Goal: Task Accomplishment & Management: Manage account settings

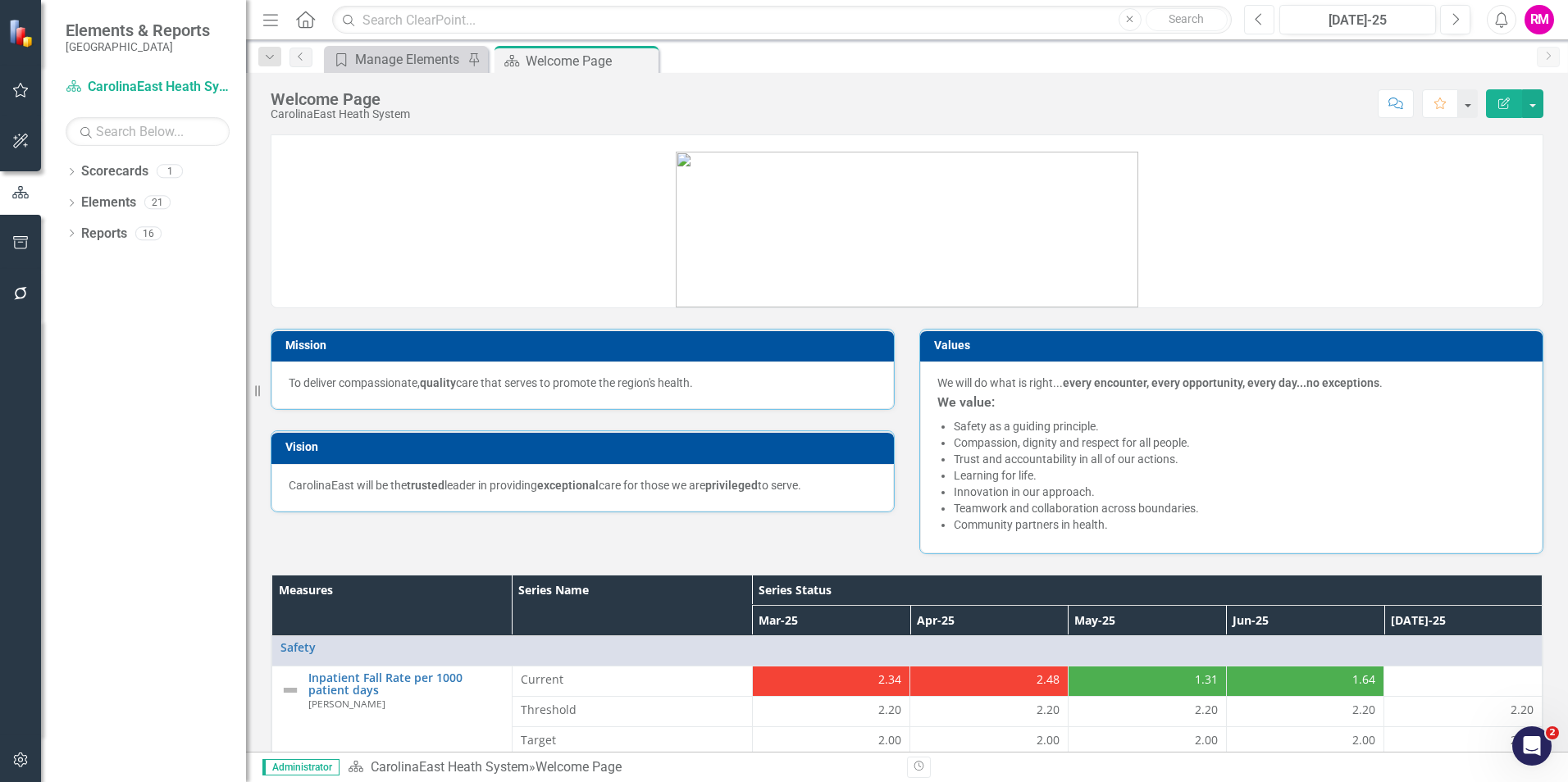
click at [1261, 21] on icon "Previous" at bounding box center [1258, 20] width 9 height 15
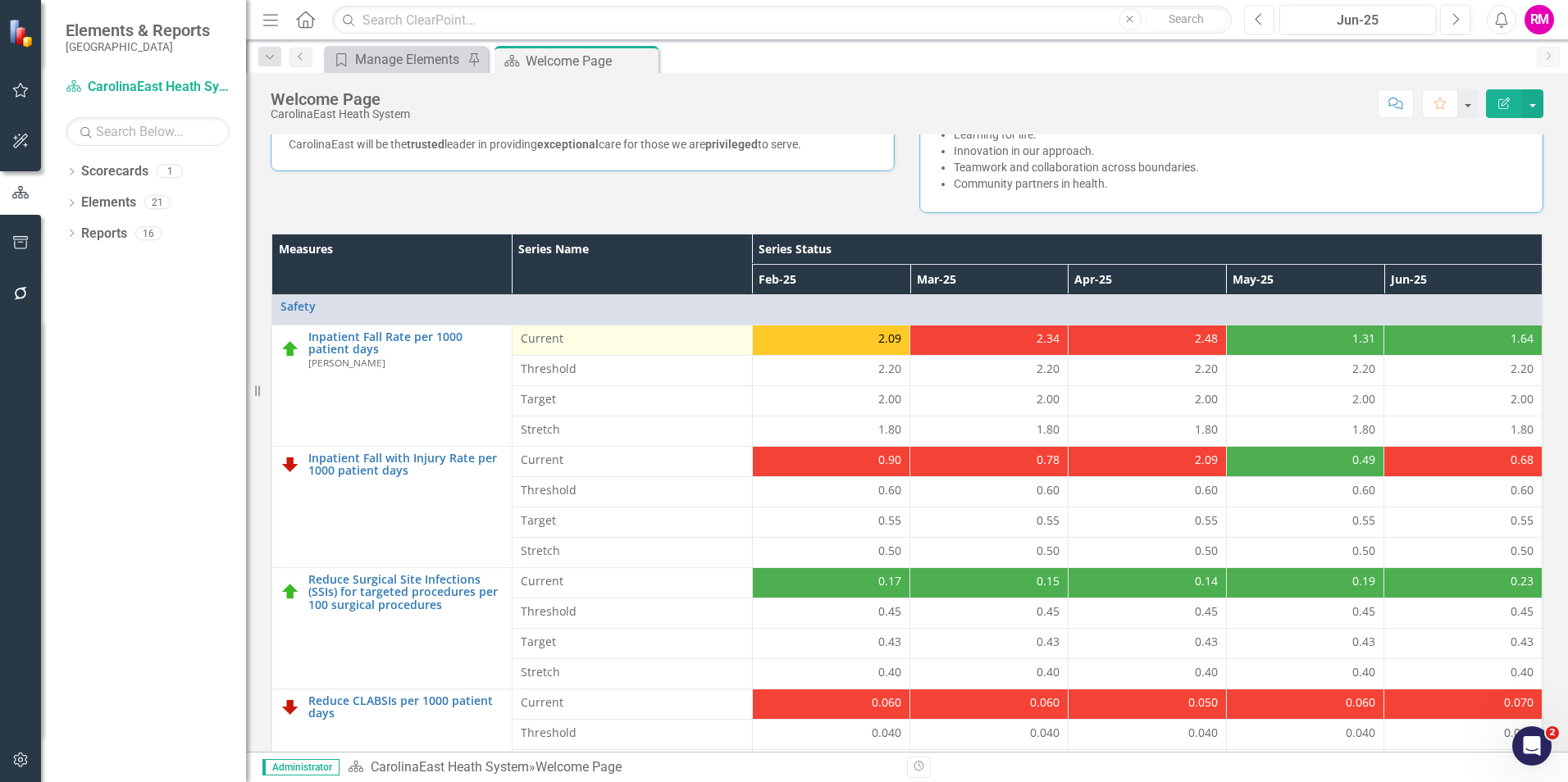
scroll to position [246, 0]
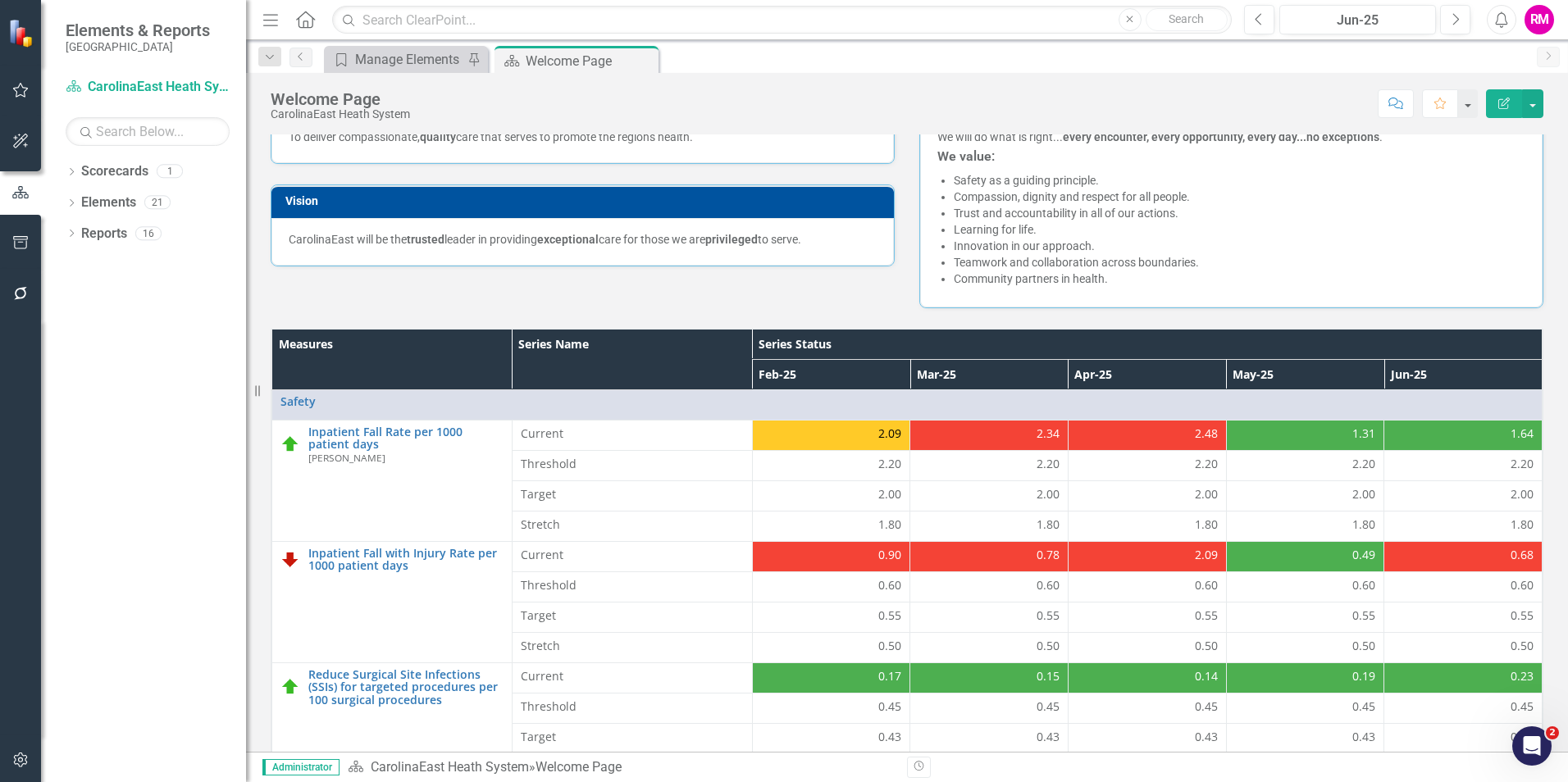
click at [670, 207] on h3 "Vision" at bounding box center [585, 201] width 601 height 13
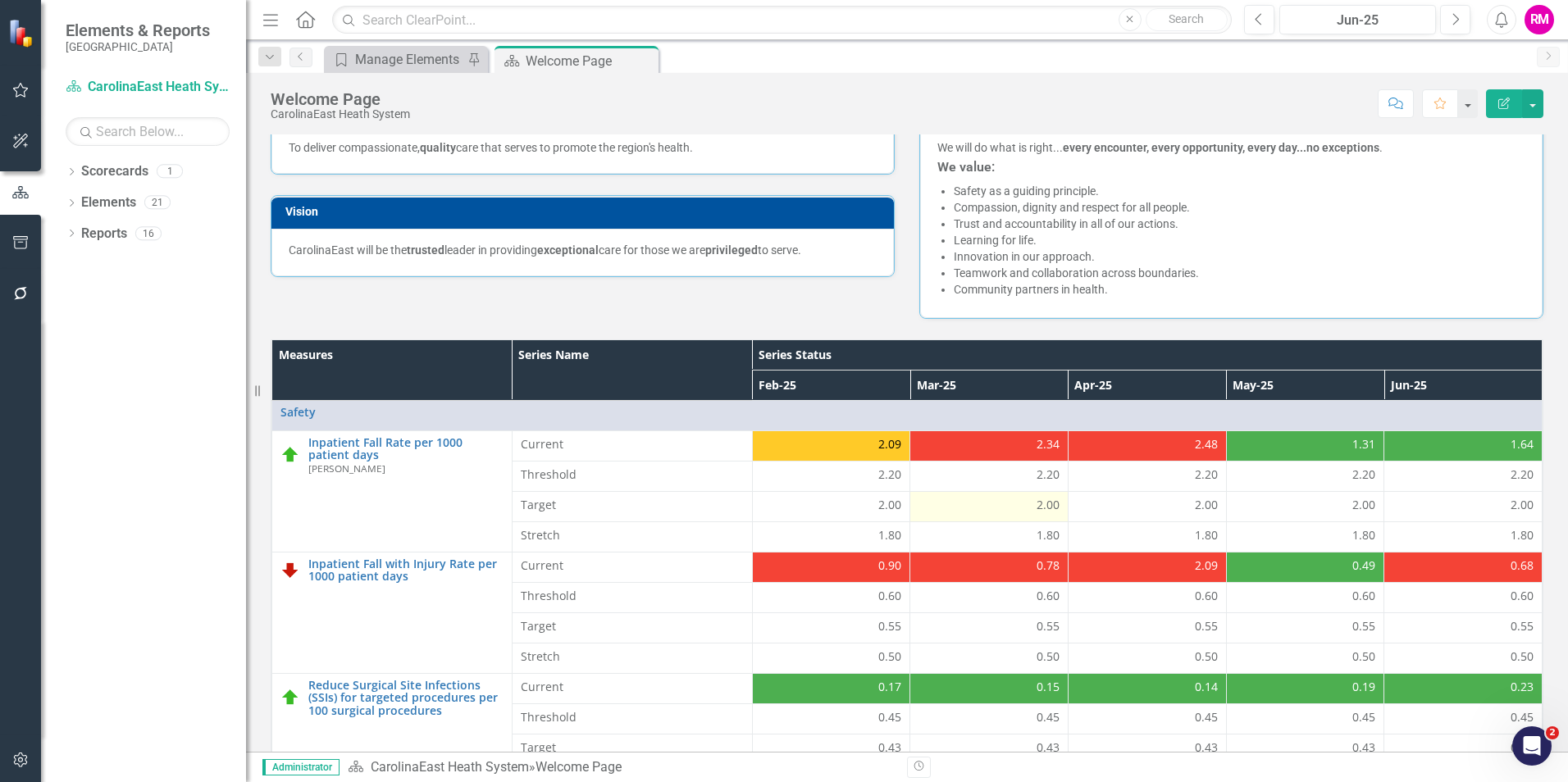
scroll to position [328, 0]
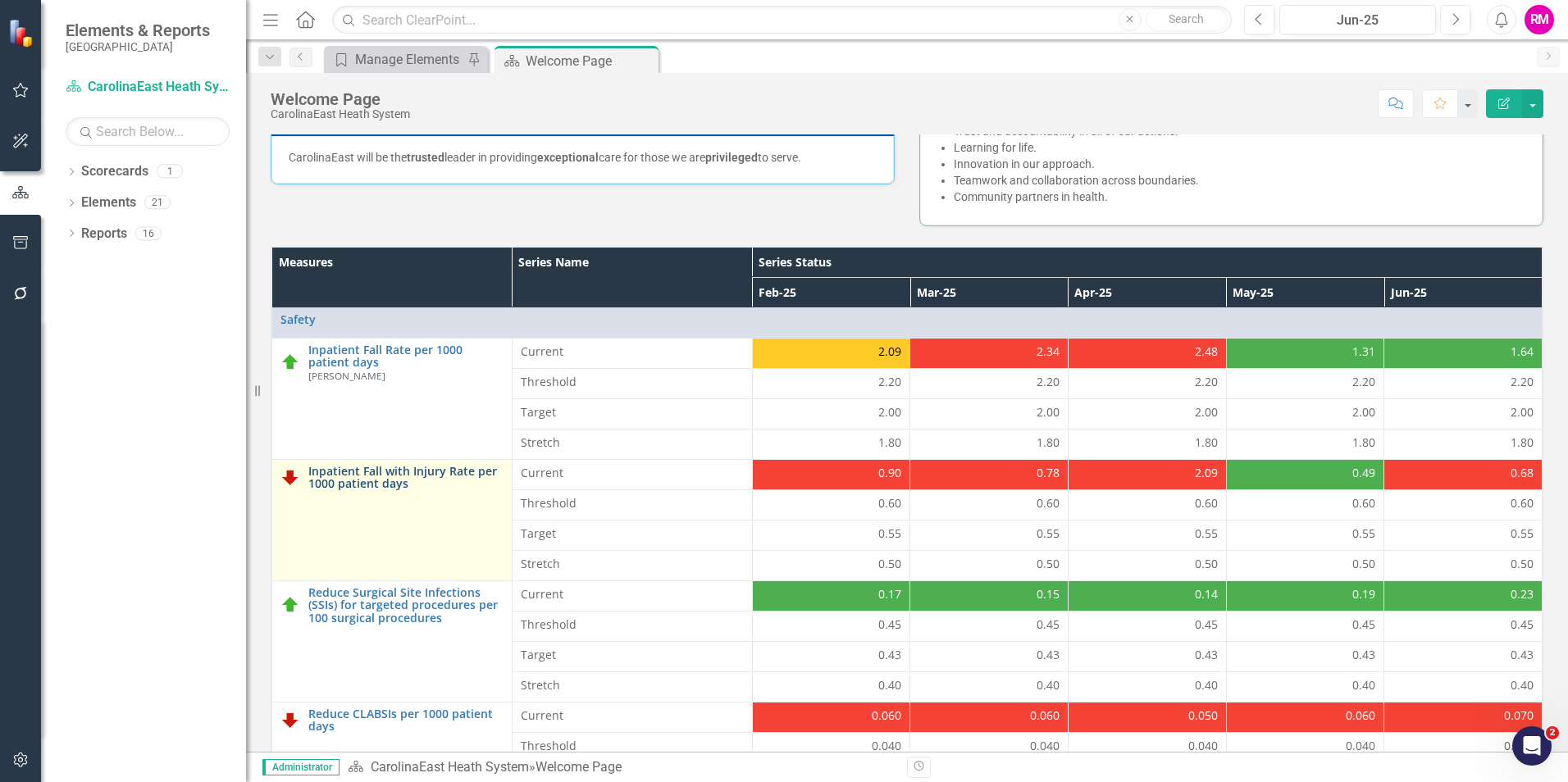
click at [382, 476] on link "Inpatient Fall with Injury Rate per 1000 patient days" at bounding box center [406, 478] width 195 height 25
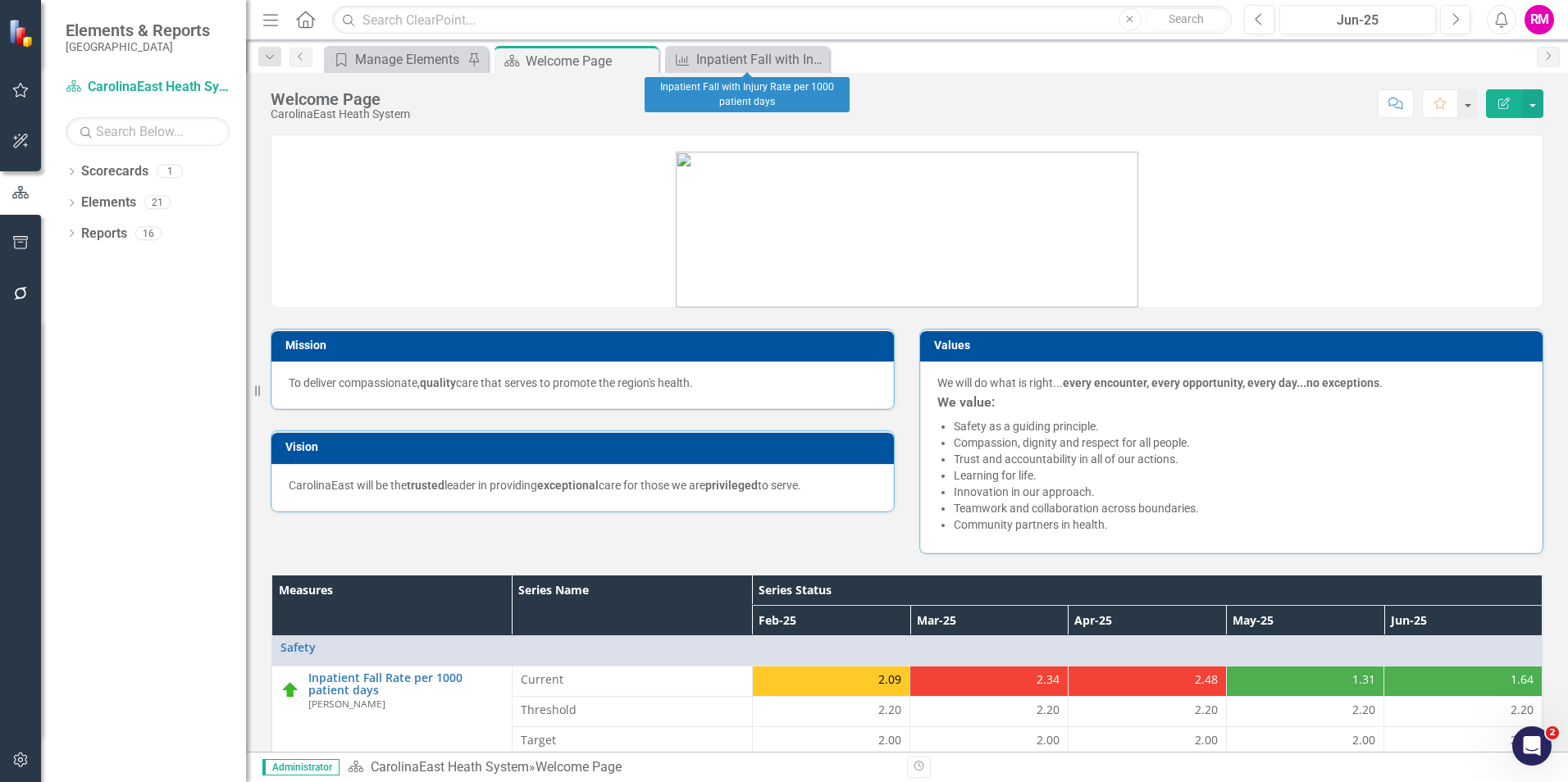
click at [0, 0] on icon "Close" at bounding box center [0, 0] width 0 height 0
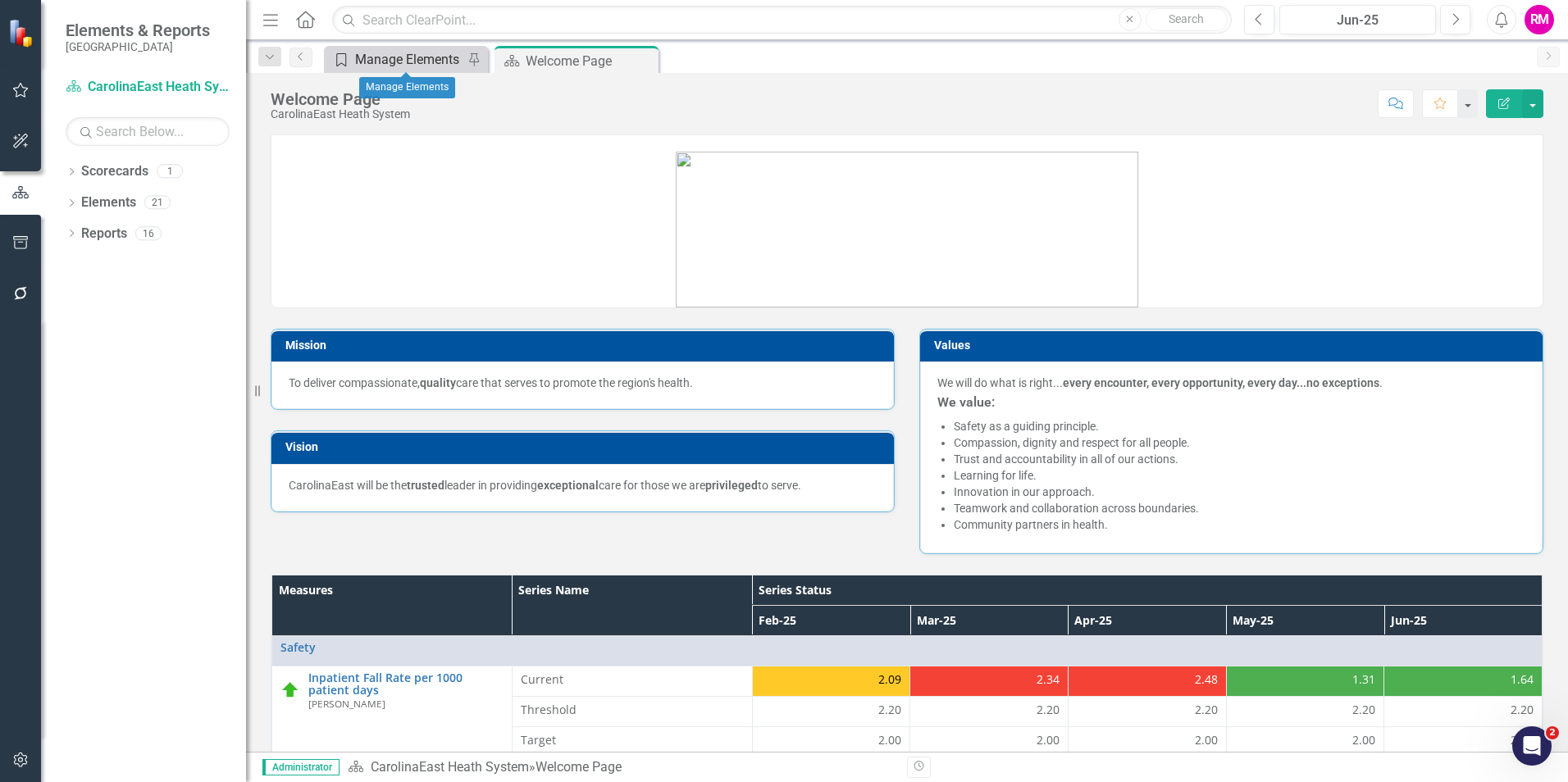
click at [423, 60] on div "Manage Elements" at bounding box center [409, 59] width 108 height 21
